Goal: Information Seeking & Learning: Check status

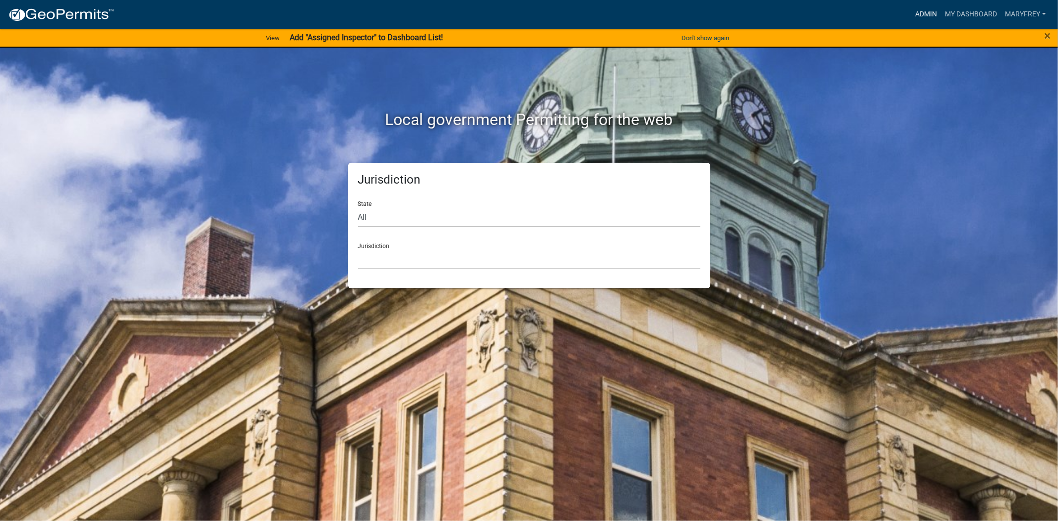
click at [914, 12] on link "Admin" at bounding box center [926, 14] width 30 height 19
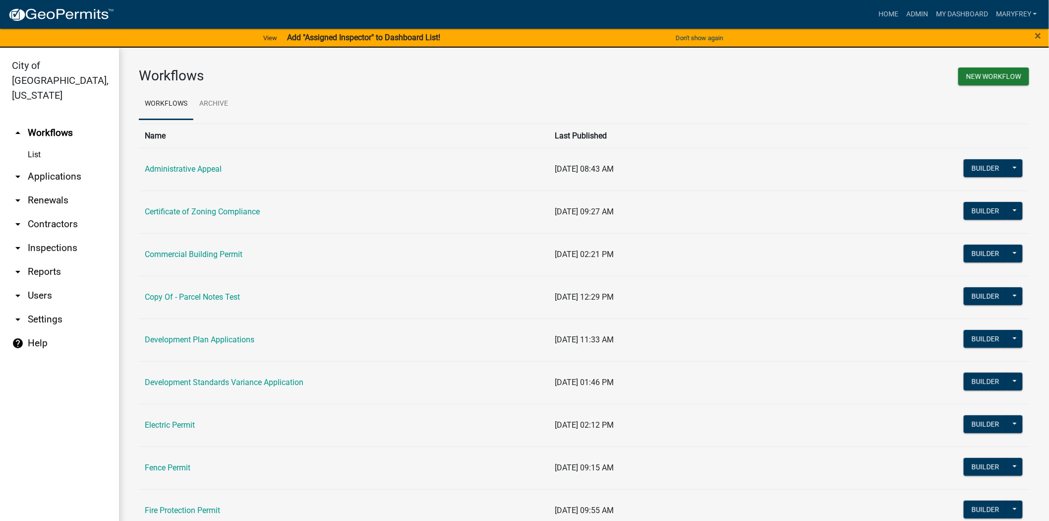
click at [44, 212] on link "arrow_drop_down Contractors" at bounding box center [59, 224] width 119 height 24
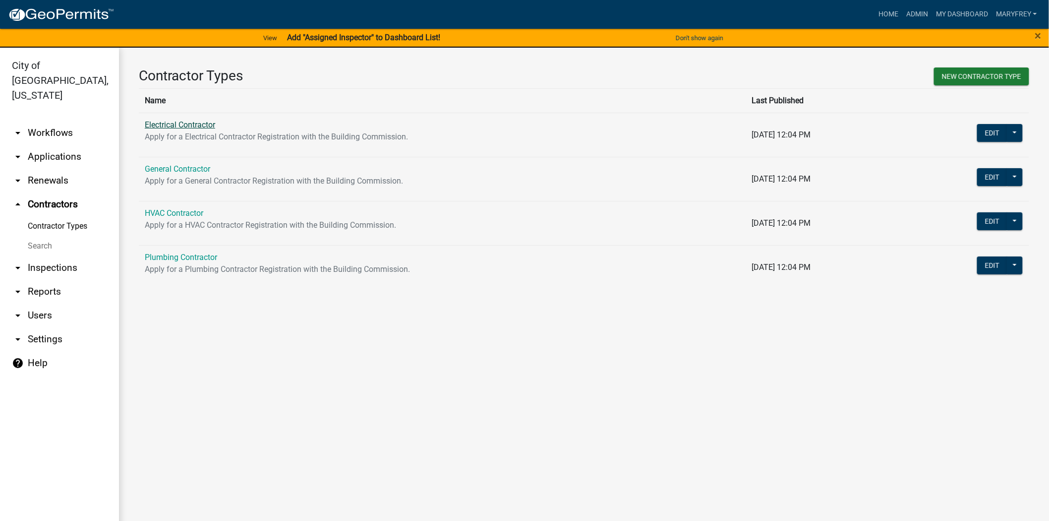
click at [177, 126] on link "Electrical Contractor" at bounding box center [180, 124] width 70 height 9
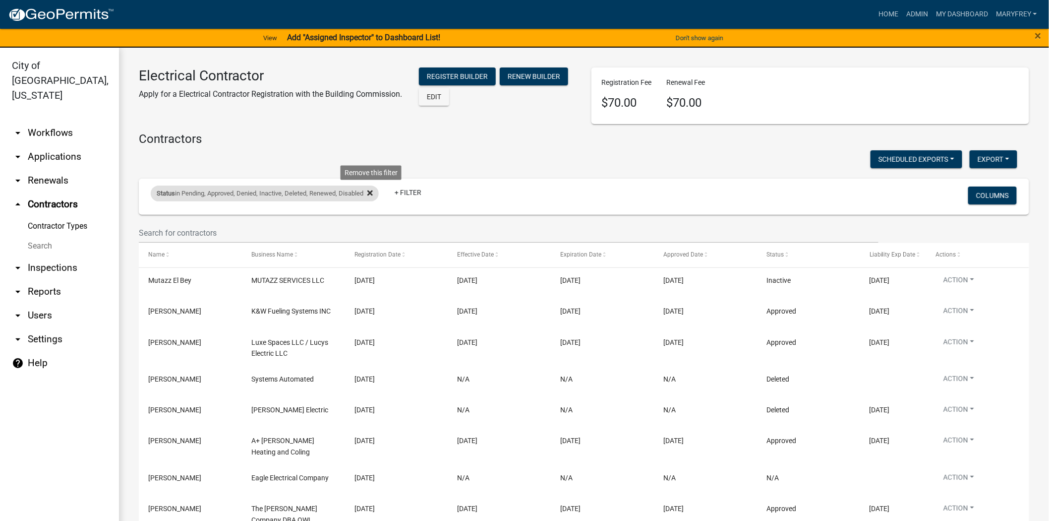
click at [372, 188] on fa-icon at bounding box center [367, 193] width 9 height 16
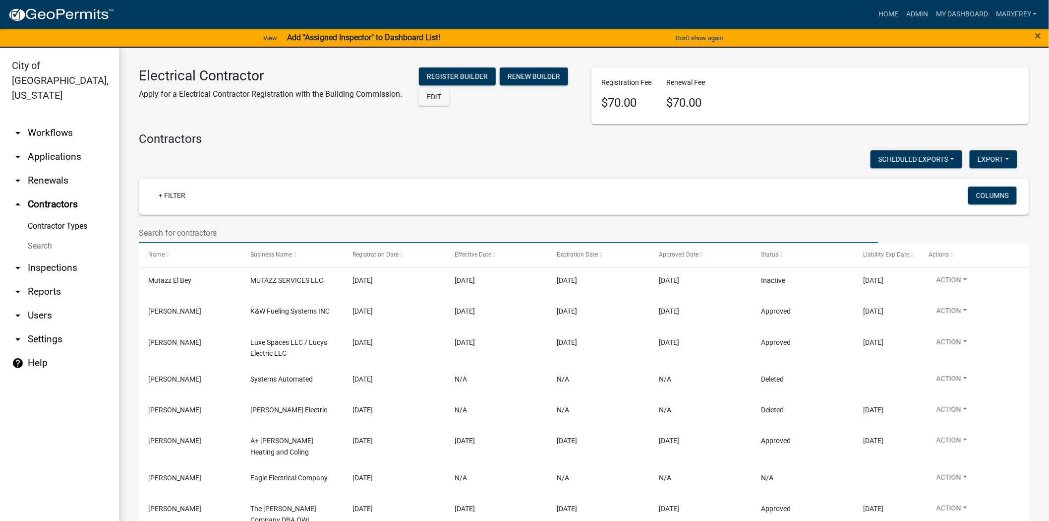
click at [172, 235] on input "text" at bounding box center [509, 233] width 740 height 20
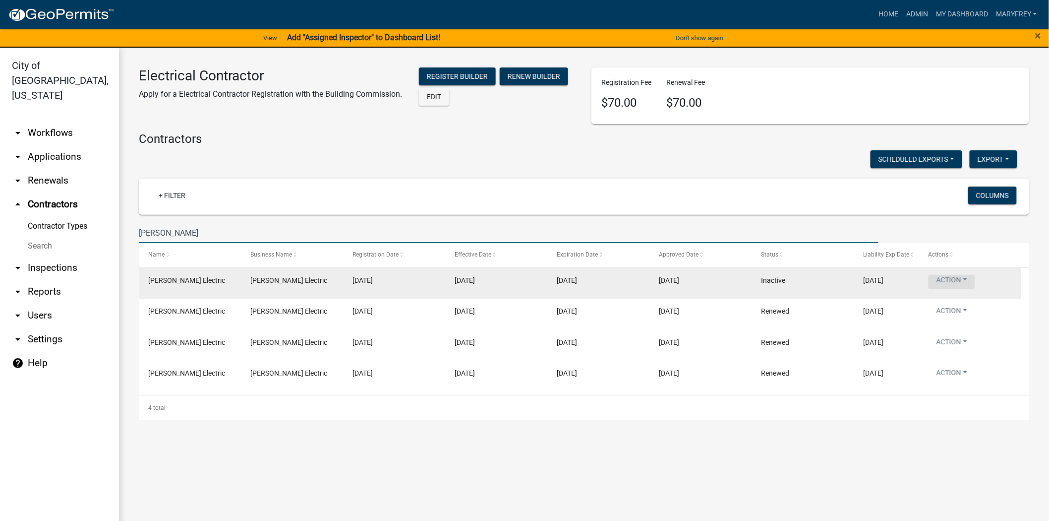
type input "[PERSON_NAME]"
click at [966, 278] on button "Action" at bounding box center [952, 282] width 47 height 14
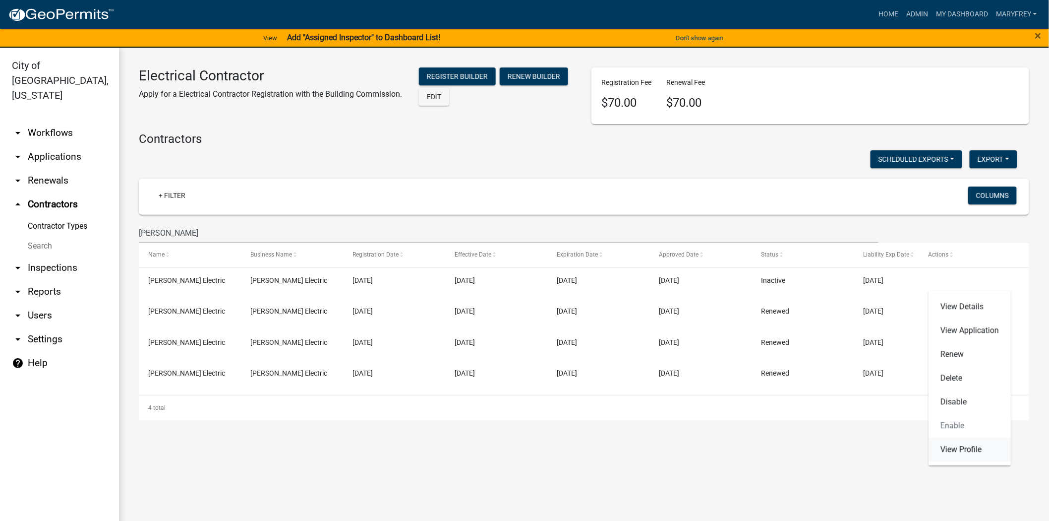
click at [959, 447] on link "View Profile" at bounding box center [970, 449] width 82 height 24
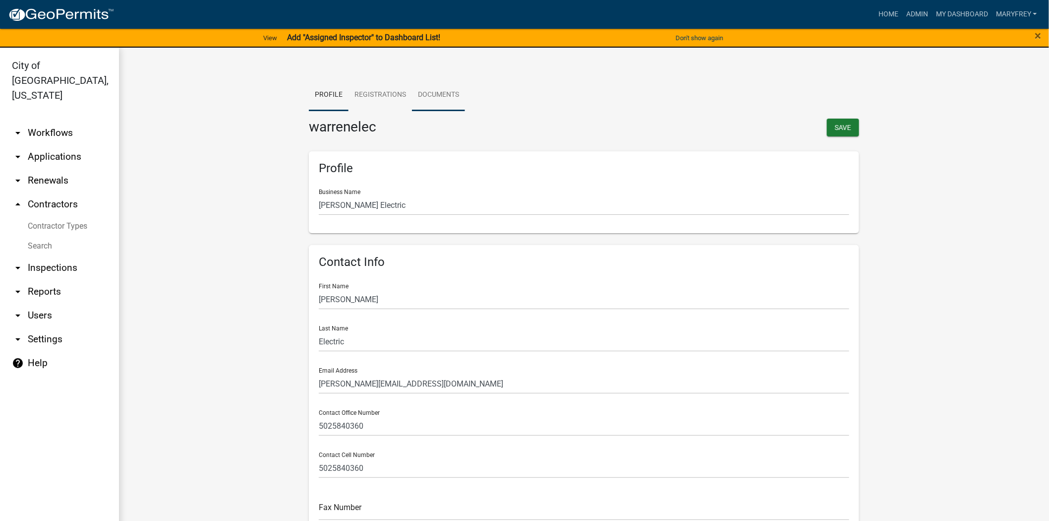
click at [455, 90] on link "Documents" at bounding box center [438, 95] width 53 height 32
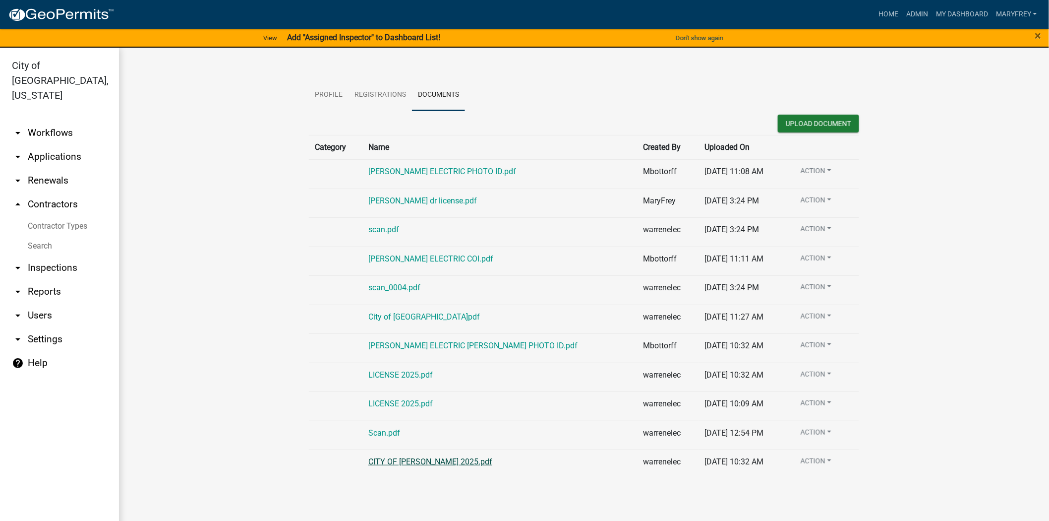
click at [407, 459] on link "CITY OF JEFF 2025.pdf" at bounding box center [430, 461] width 124 height 9
click at [50, 192] on link "arrow_drop_up Contractors" at bounding box center [59, 204] width 119 height 24
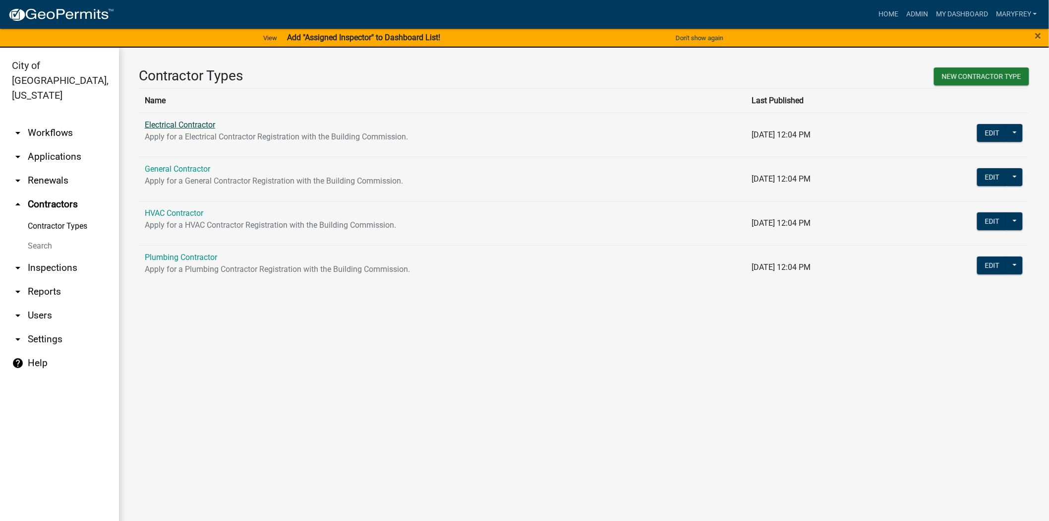
click at [178, 129] on link "Electrical Contractor" at bounding box center [180, 124] width 70 height 9
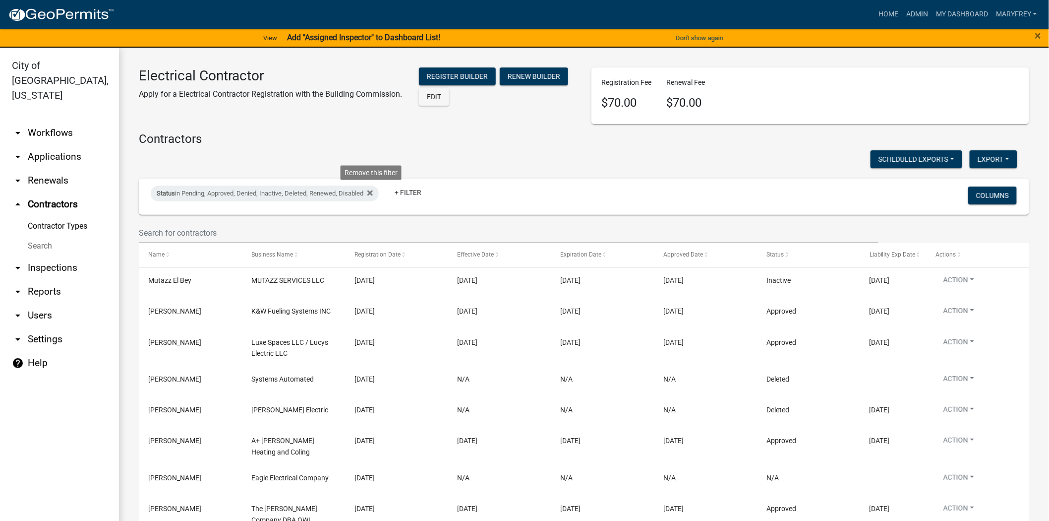
click at [372, 194] on icon at bounding box center [369, 192] width 5 height 5
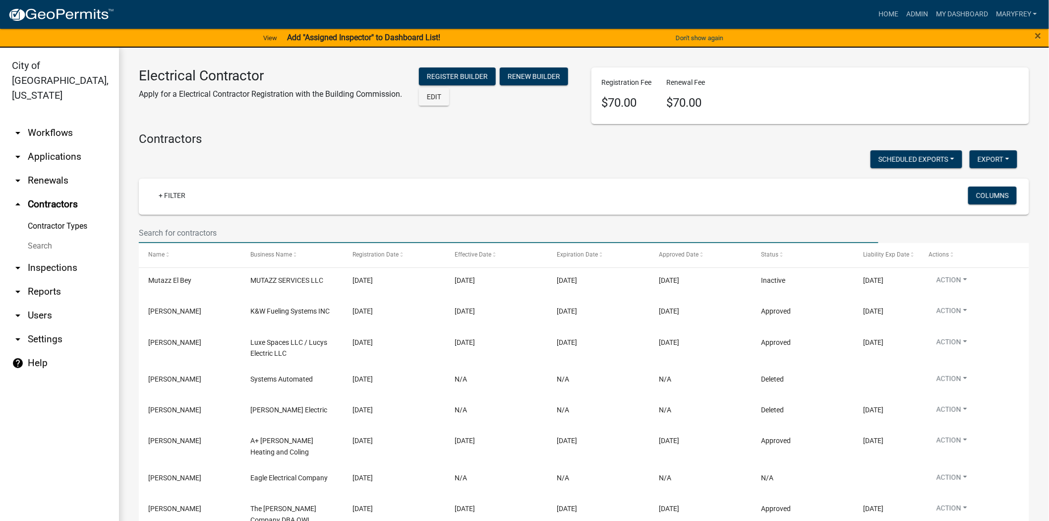
click at [156, 236] on input "text" at bounding box center [509, 233] width 740 height 20
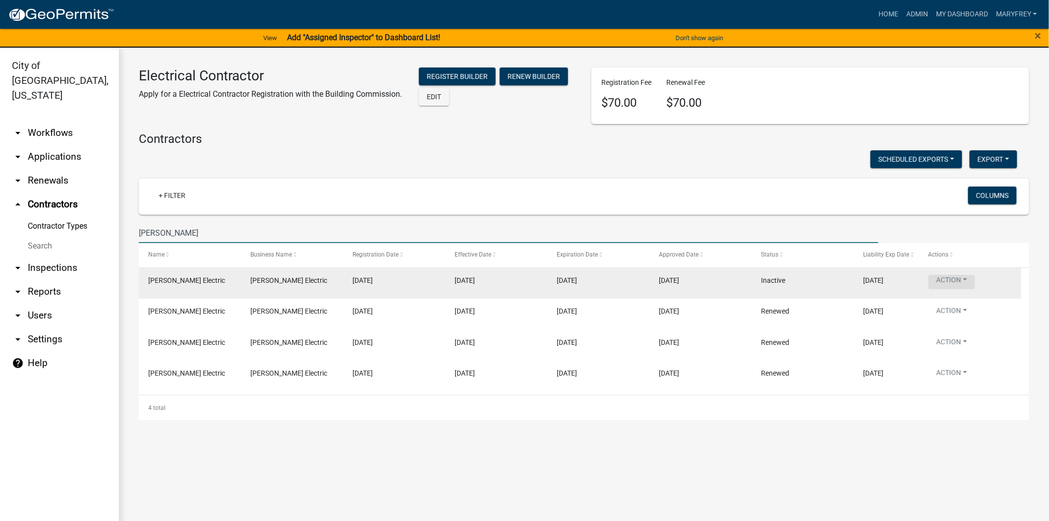
type input "[PERSON_NAME]"
click at [962, 283] on button "Action" at bounding box center [952, 282] width 47 height 14
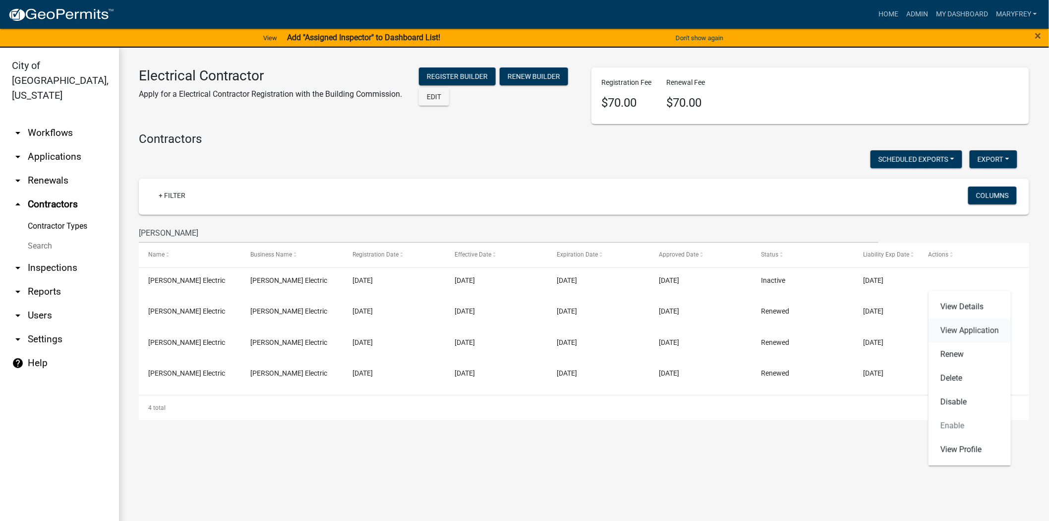
click at [956, 329] on link "View Application" at bounding box center [970, 330] width 82 height 24
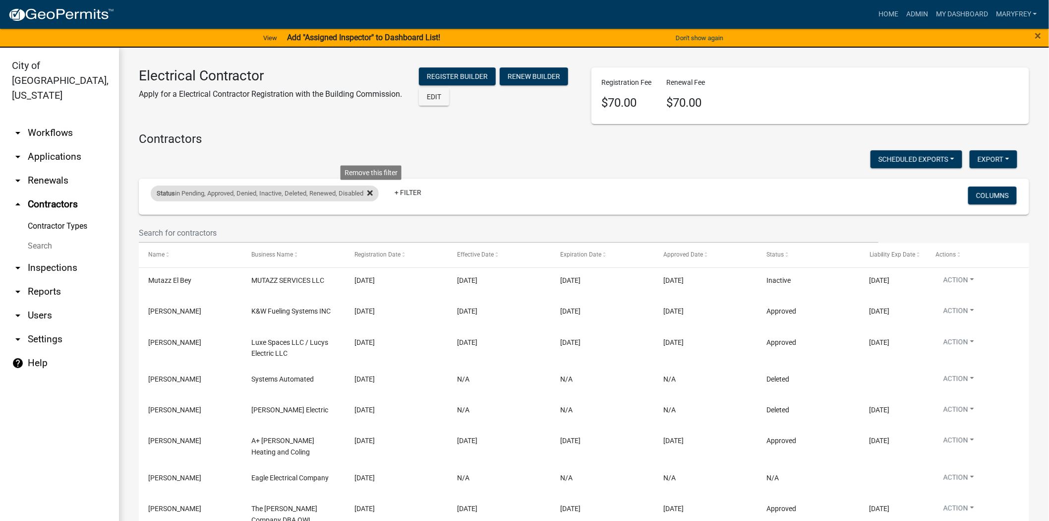
click at [373, 190] on icon at bounding box center [369, 193] width 5 height 8
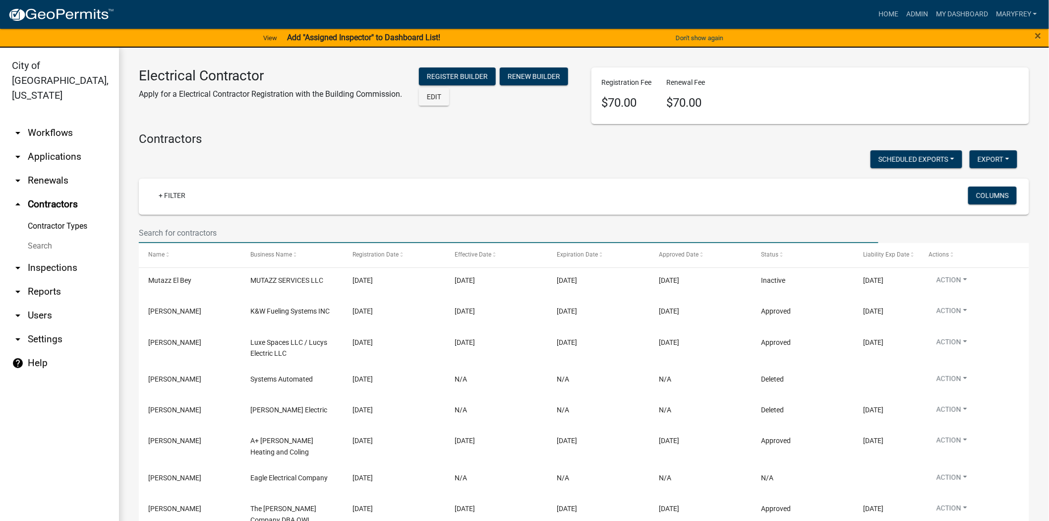
drag, startPoint x: 165, startPoint y: 238, endPoint x: 164, endPoint y: 232, distance: 6.5
click at [165, 238] on input "text" at bounding box center [509, 233] width 740 height 20
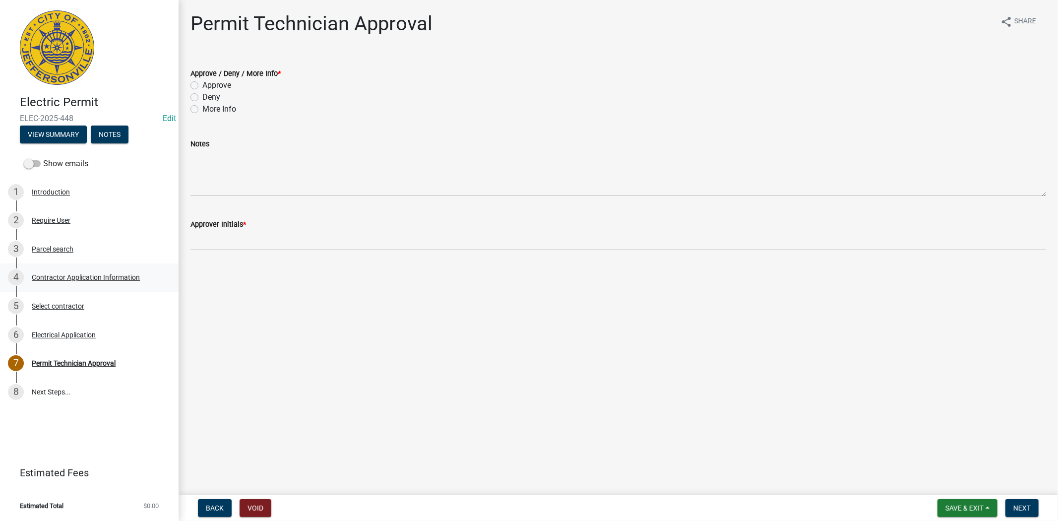
click at [109, 274] on div "Contractor Application Information" at bounding box center [86, 277] width 108 height 7
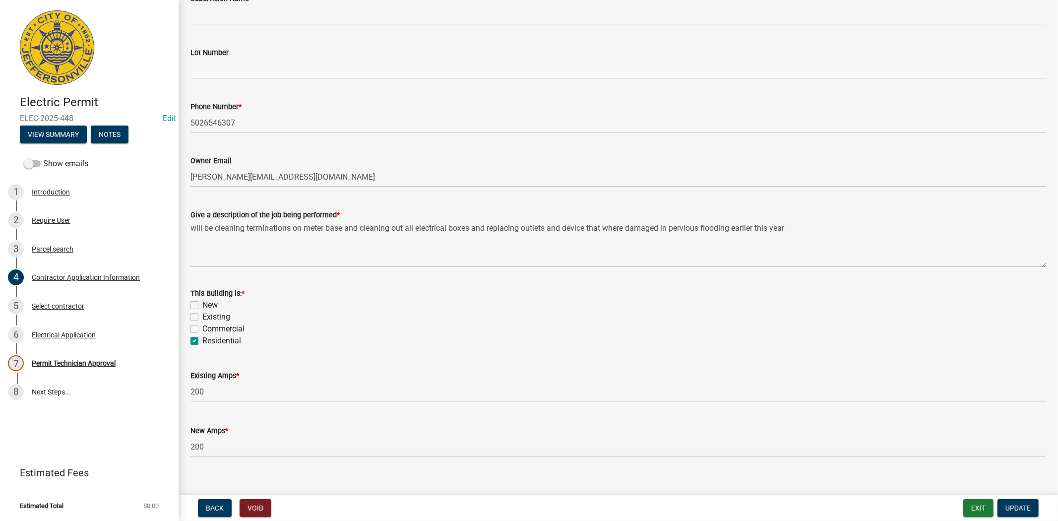
scroll to position [331, 0]
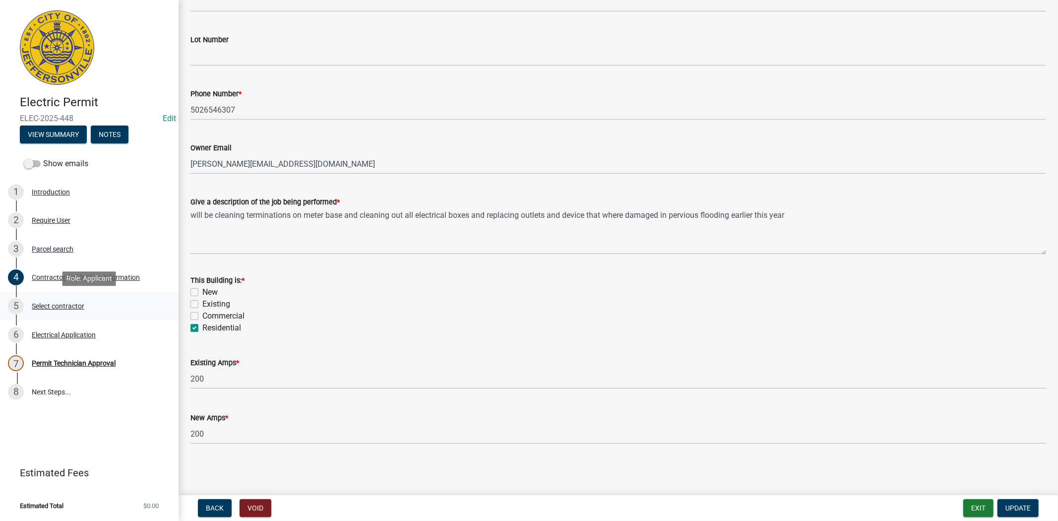
click at [55, 308] on div "Select contractor" at bounding box center [58, 305] width 53 height 7
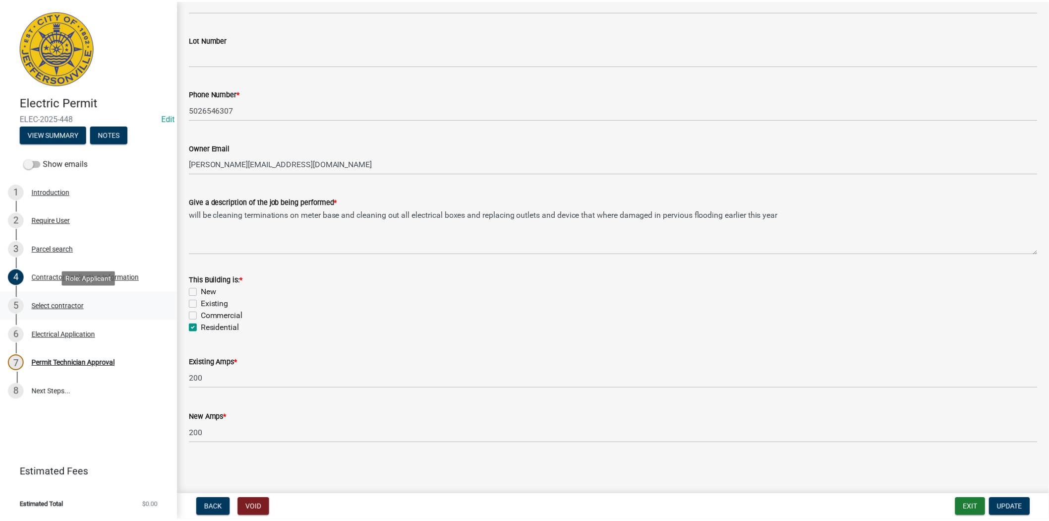
scroll to position [0, 0]
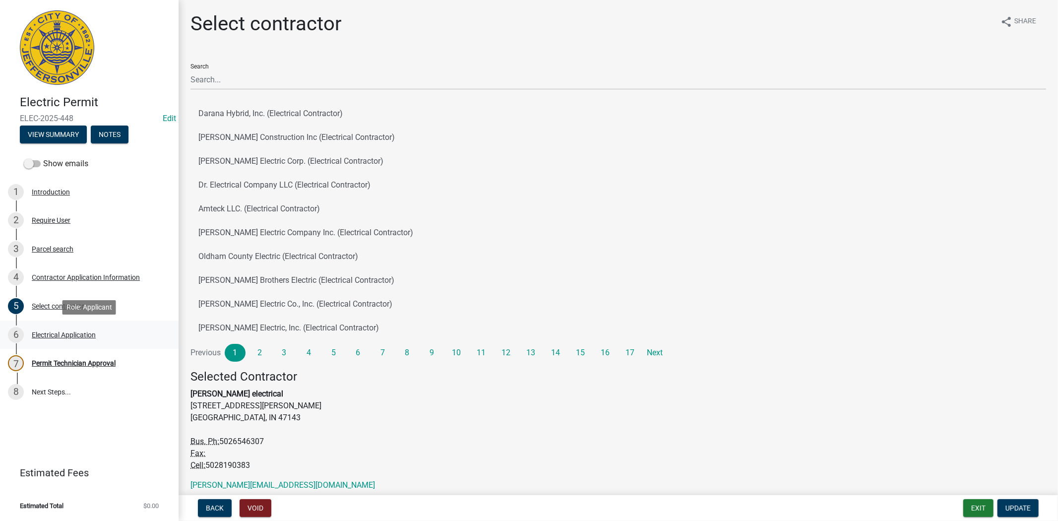
click at [57, 335] on div "Electrical Application" at bounding box center [64, 334] width 64 height 7
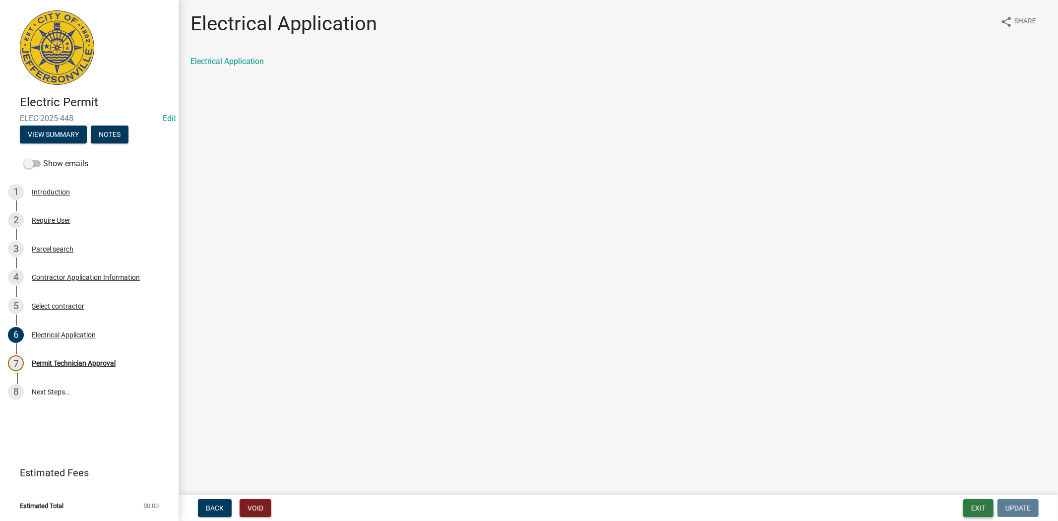
click at [964, 507] on button "Exit" at bounding box center [978, 508] width 30 height 18
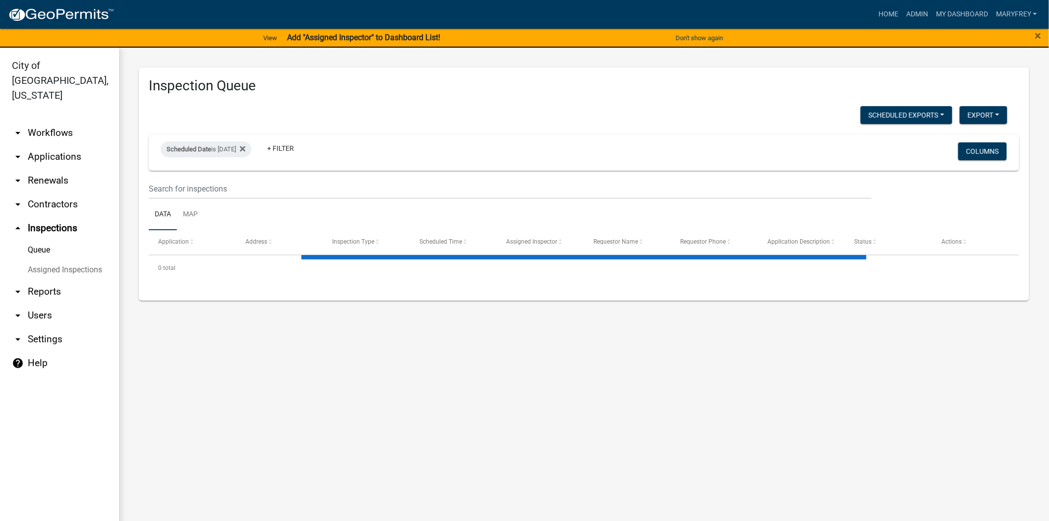
select select "3: 100"
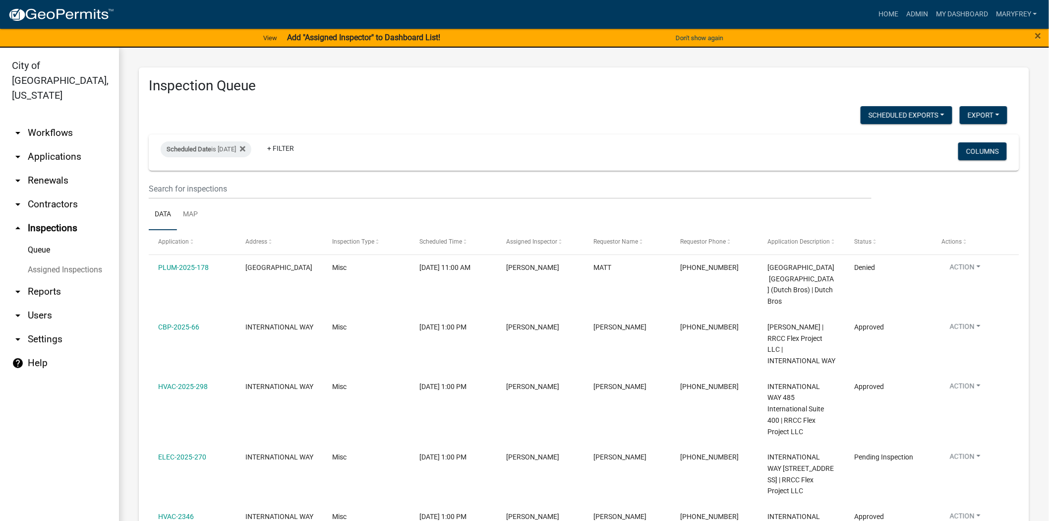
click at [46, 192] on link "arrow_drop_down Contractors" at bounding box center [59, 204] width 119 height 24
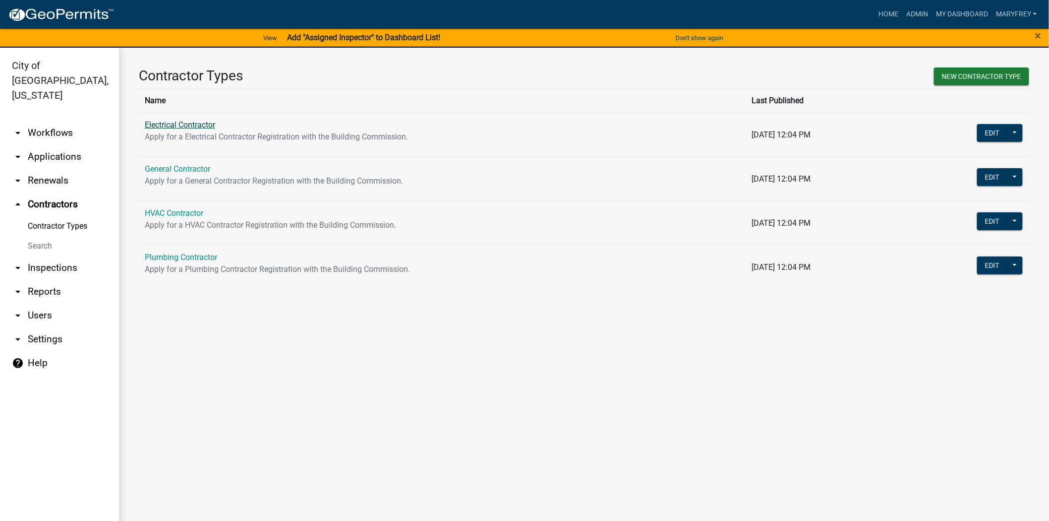
click at [175, 126] on link "Electrical Contractor" at bounding box center [180, 124] width 70 height 9
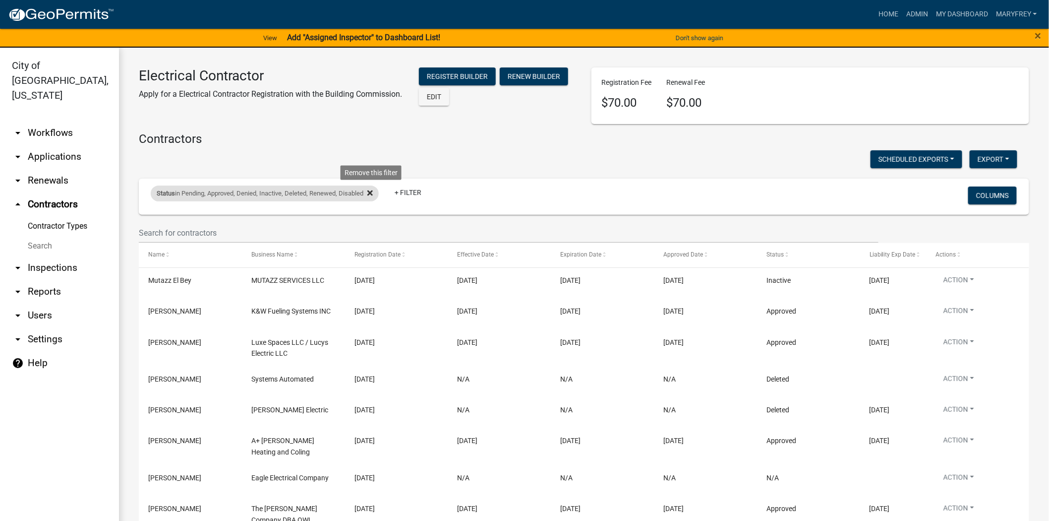
click at [373, 191] on icon at bounding box center [369, 192] width 5 height 5
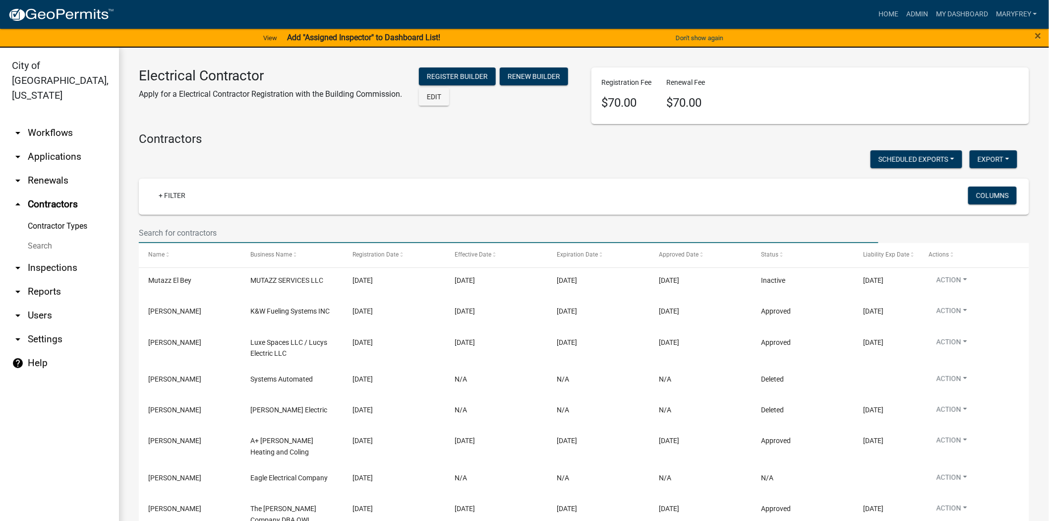
click at [167, 231] on input "text" at bounding box center [509, 233] width 740 height 20
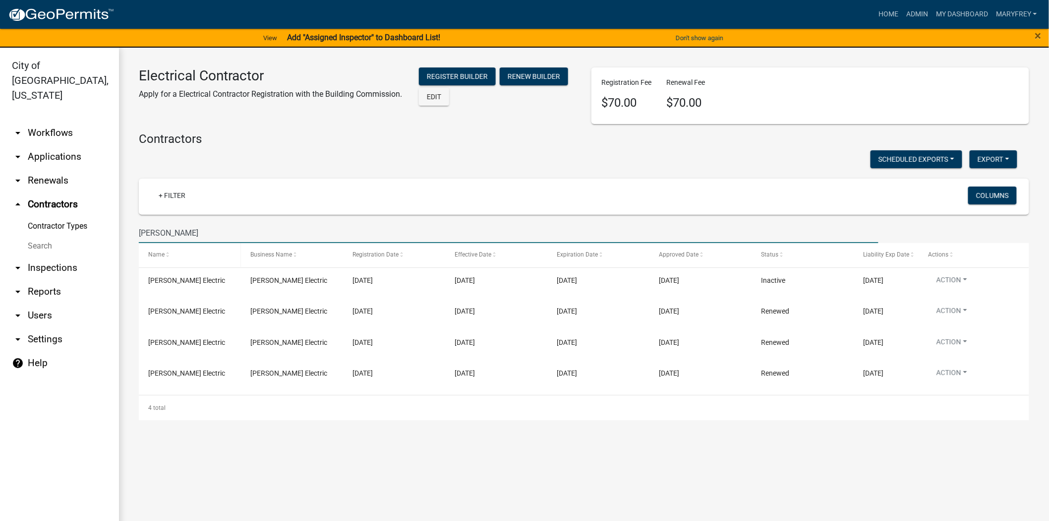
type input "[PERSON_NAME]"
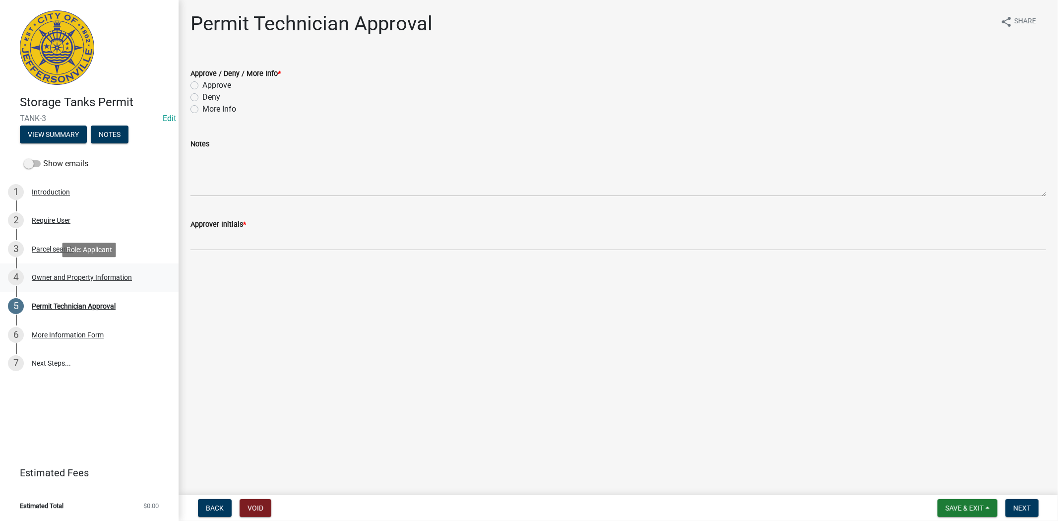
click at [111, 275] on div "Owner and Property Information" at bounding box center [82, 277] width 100 height 7
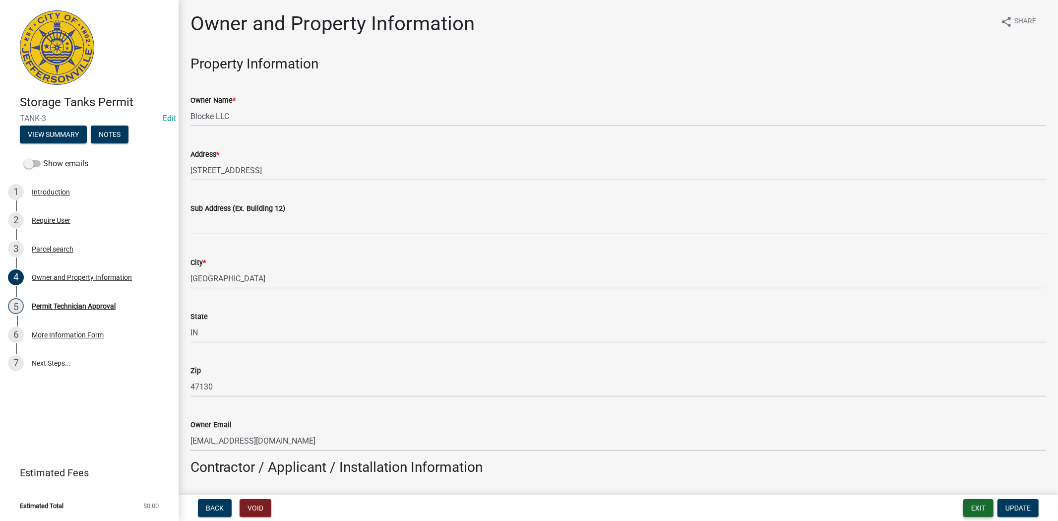
click at [979, 506] on button "Exit" at bounding box center [978, 508] width 30 height 18
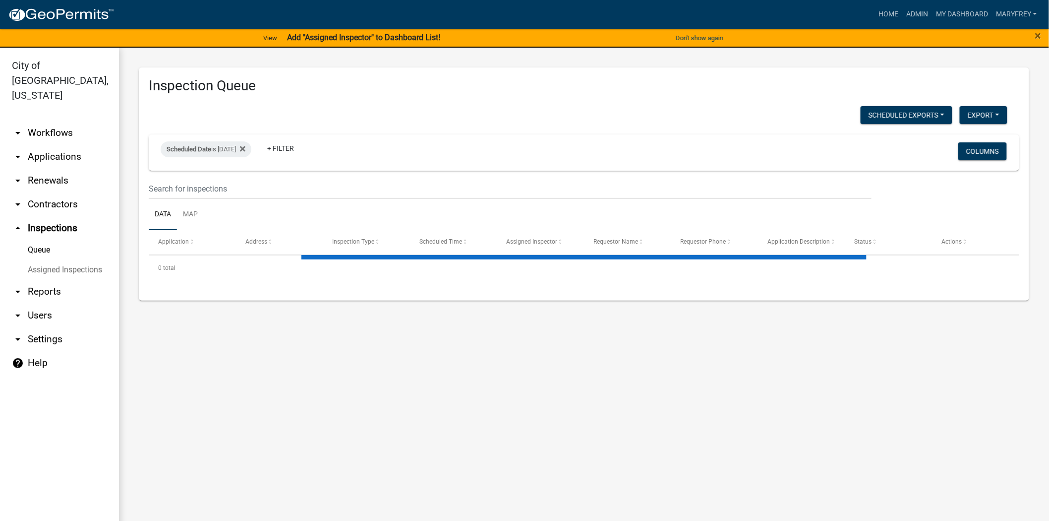
select select "3: 100"
